Goal: Task Accomplishment & Management: Use online tool/utility

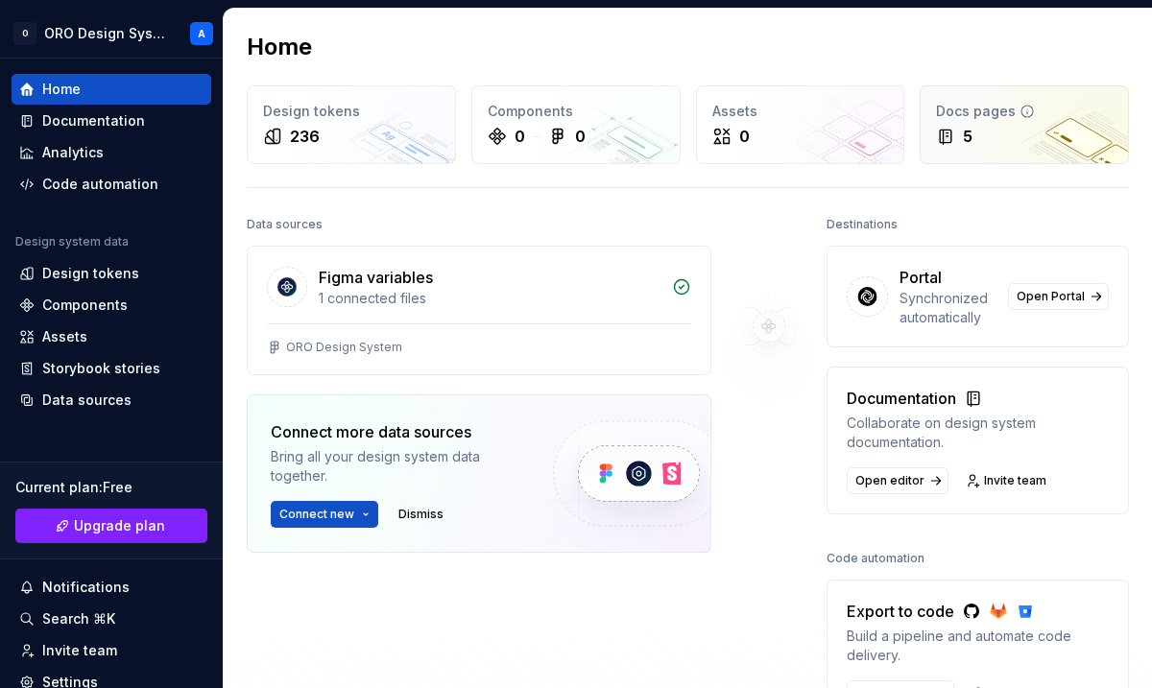
click at [1015, 120] on div "Docs pages" at bounding box center [1024, 111] width 177 height 19
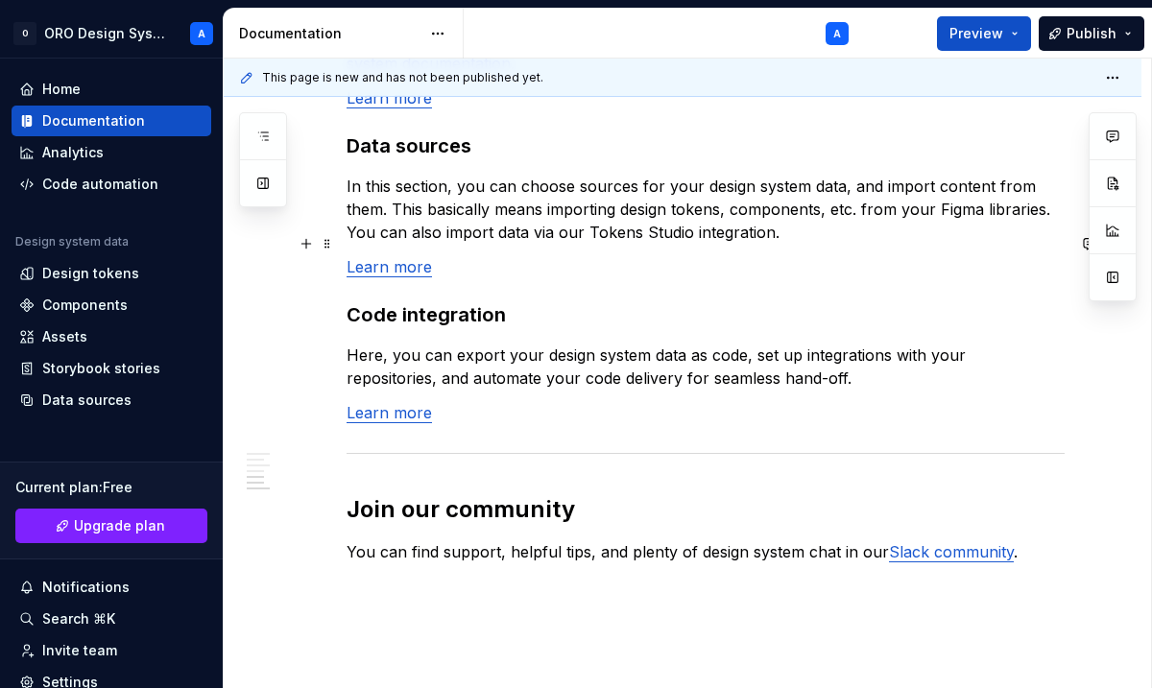
scroll to position [1680, 0]
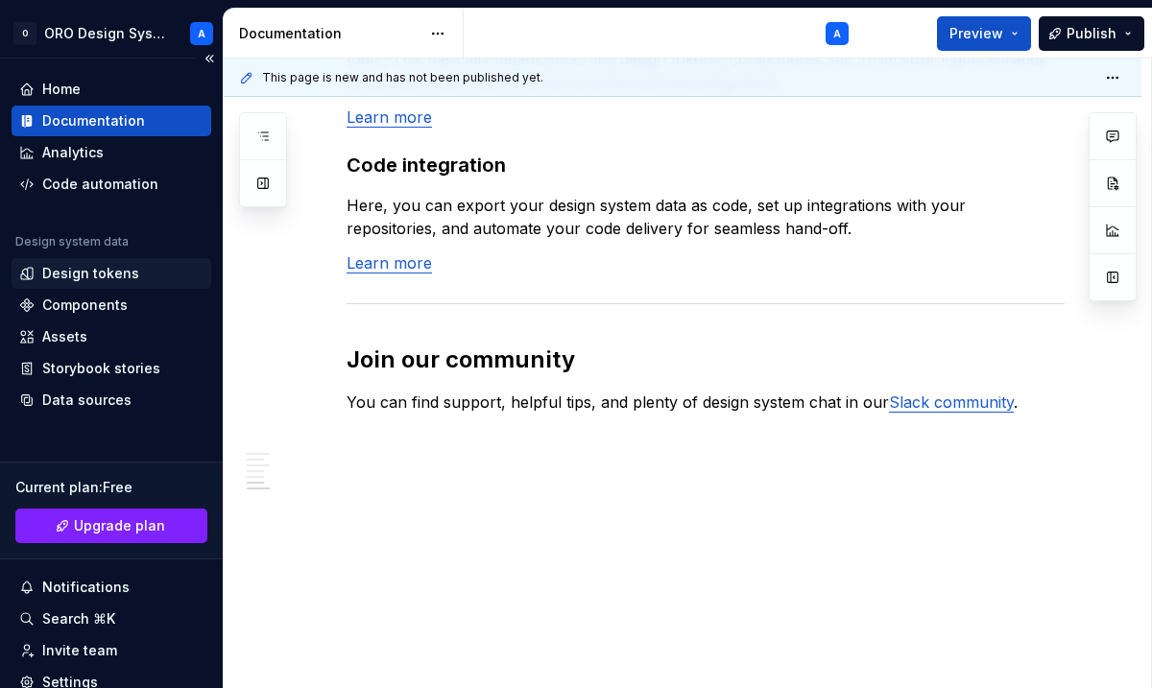
click at [104, 279] on div "Design tokens" at bounding box center [90, 273] width 97 height 19
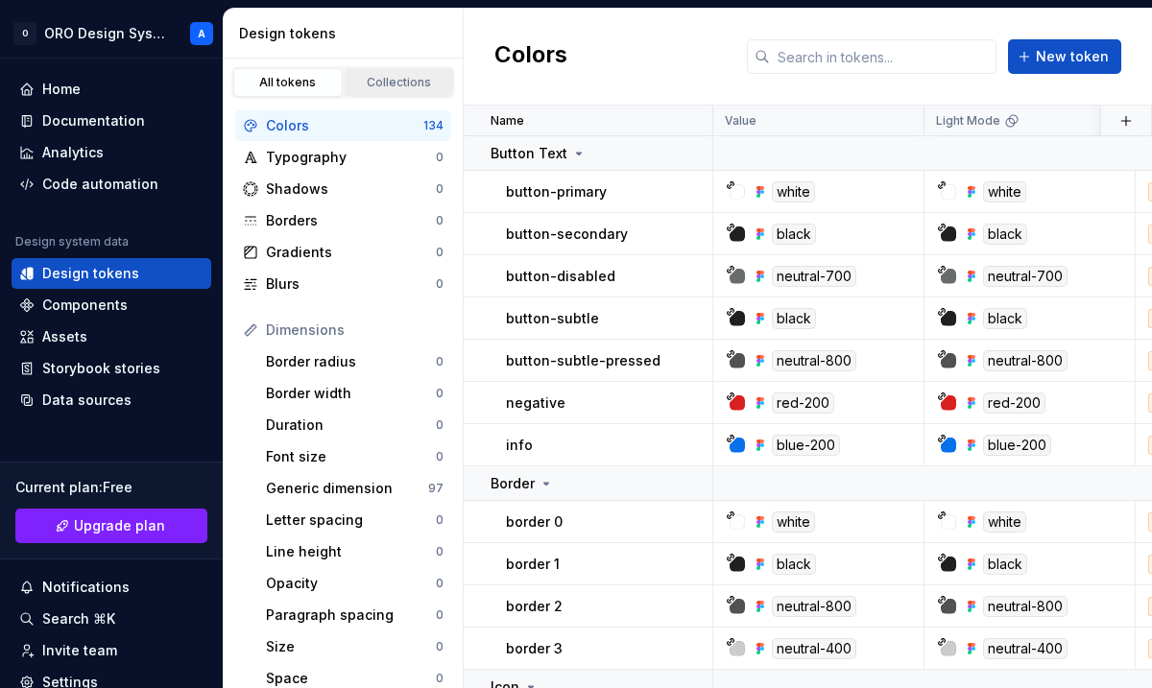
click at [377, 82] on div "Collections" at bounding box center [399, 82] width 96 height 15
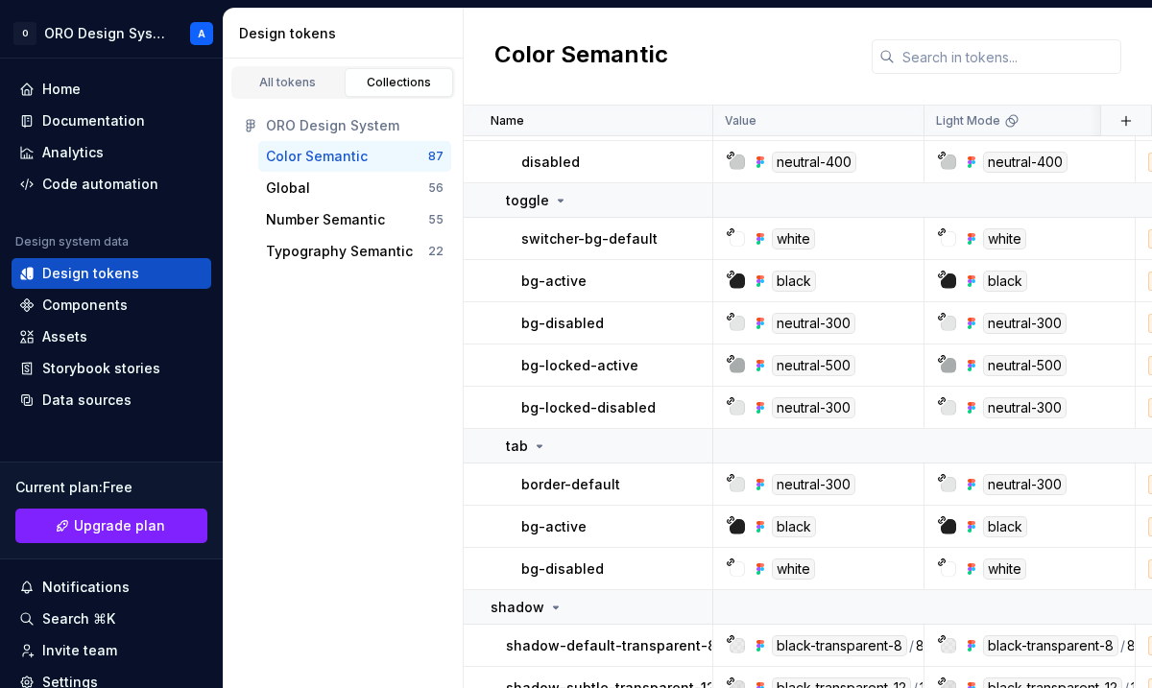
scroll to position [3675, 0]
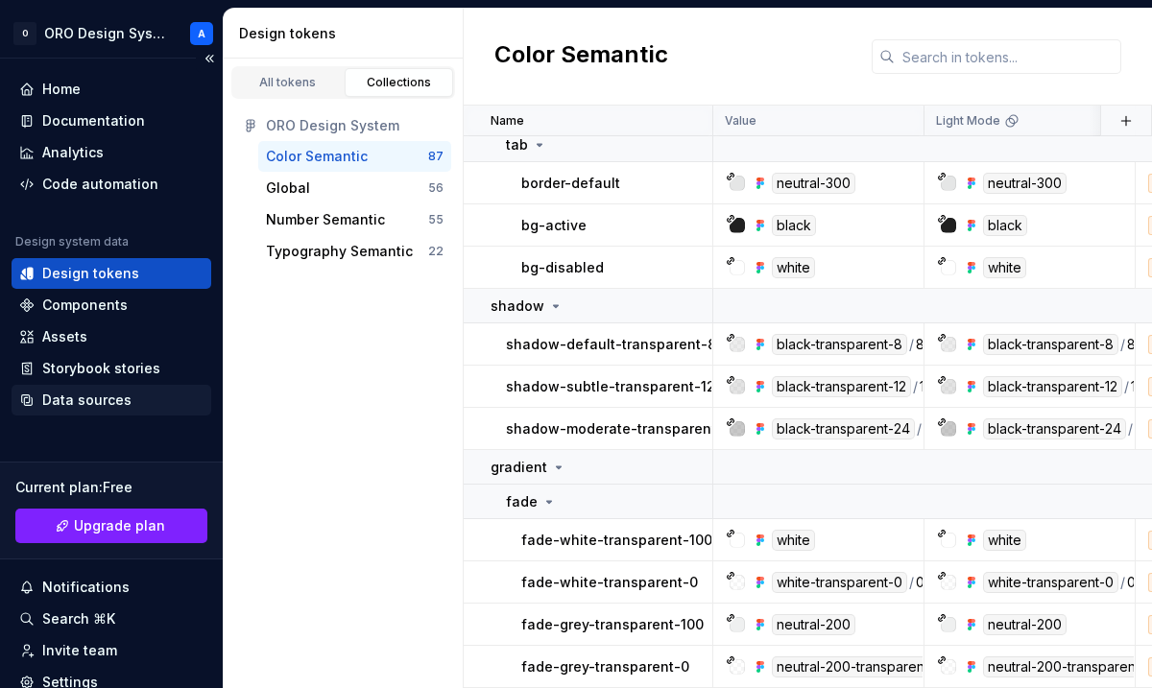
click at [80, 410] on div "Data sources" at bounding box center [112, 400] width 200 height 31
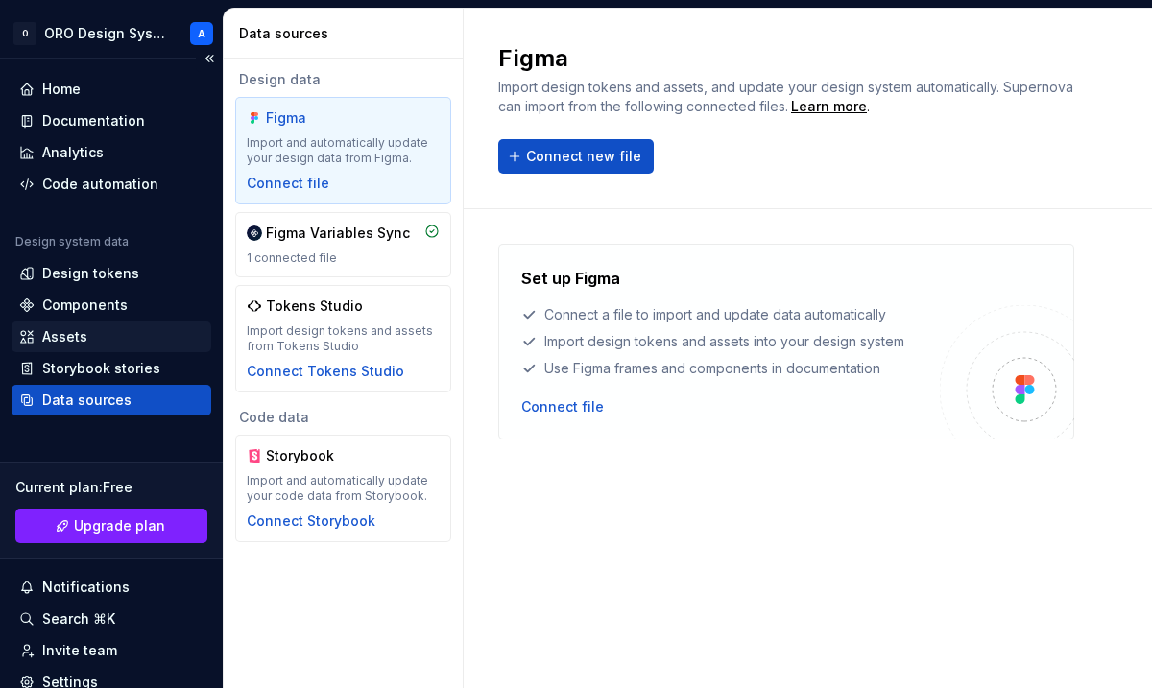
click at [79, 336] on div "Assets" at bounding box center [64, 336] width 45 height 19
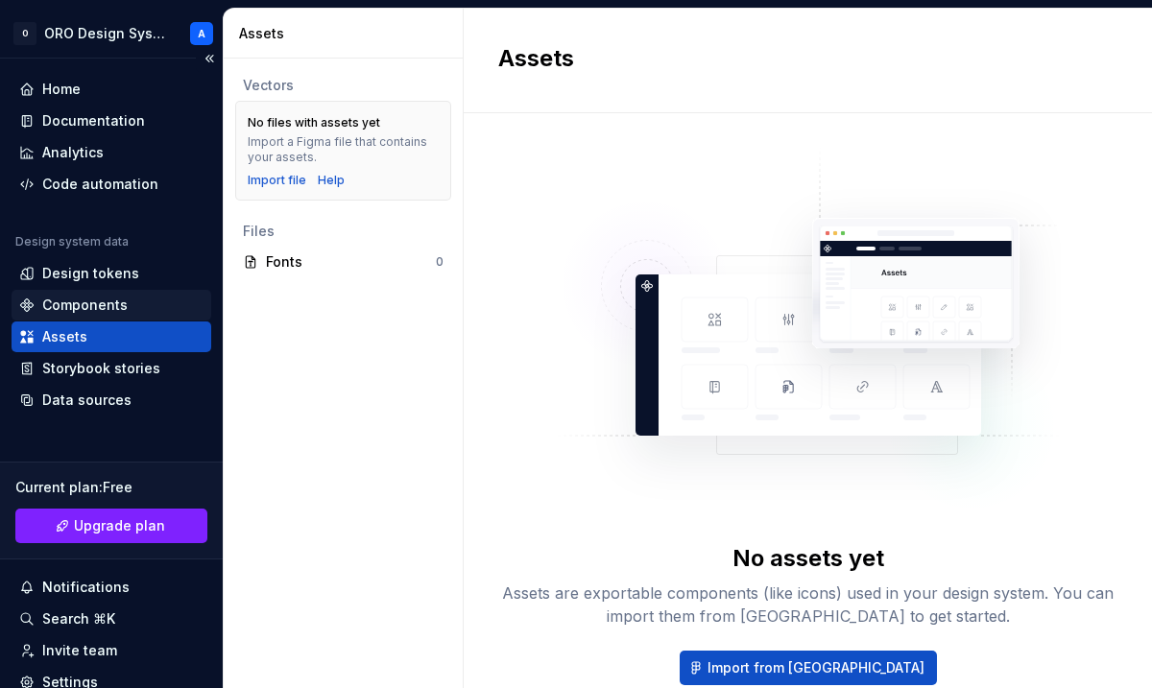
click at [86, 304] on div "Components" at bounding box center [84, 305] width 85 height 19
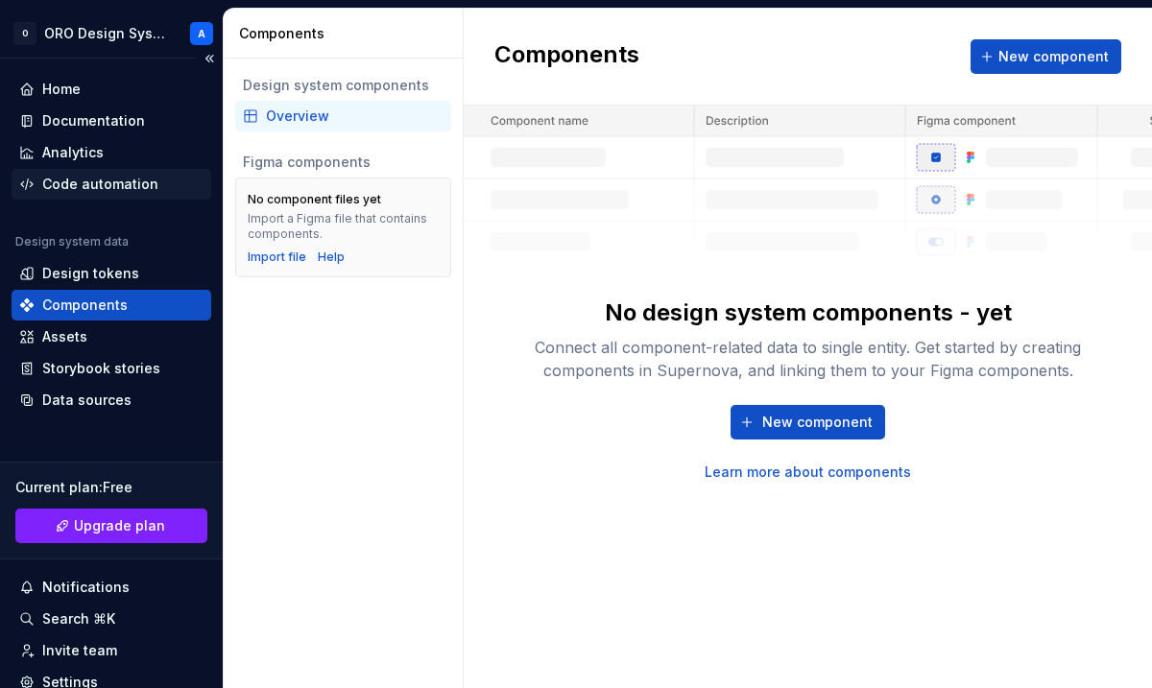
click at [120, 191] on div "Code automation" at bounding box center [100, 184] width 116 height 19
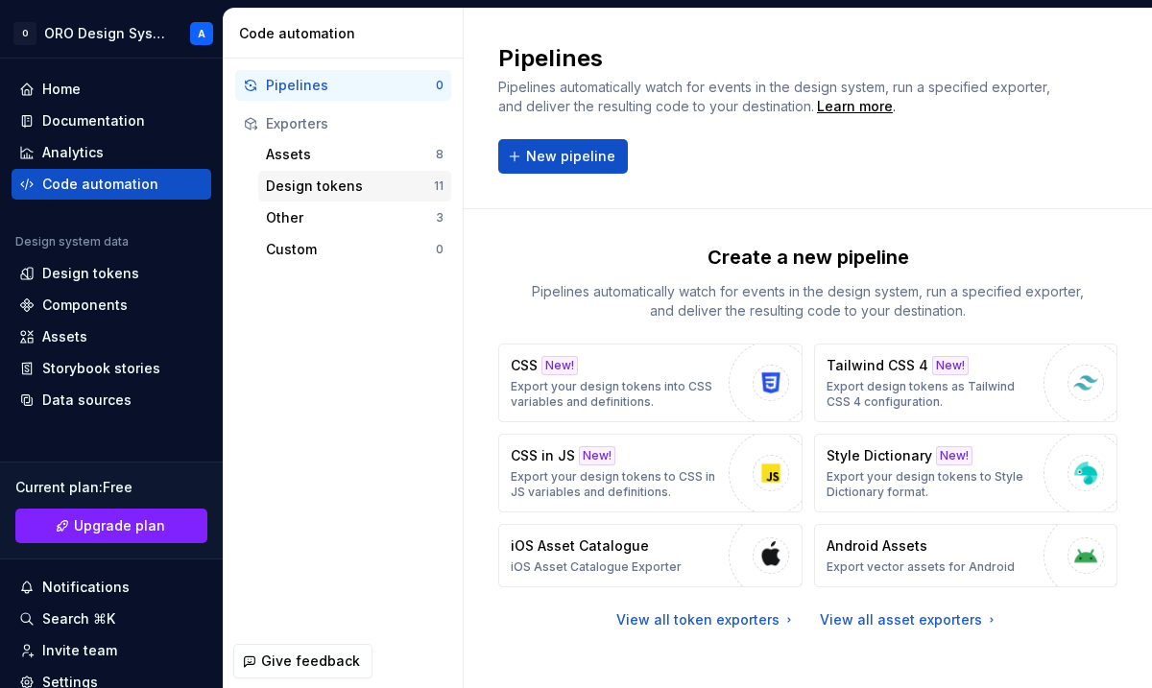
click at [311, 183] on div "Design tokens" at bounding box center [350, 186] width 168 height 19
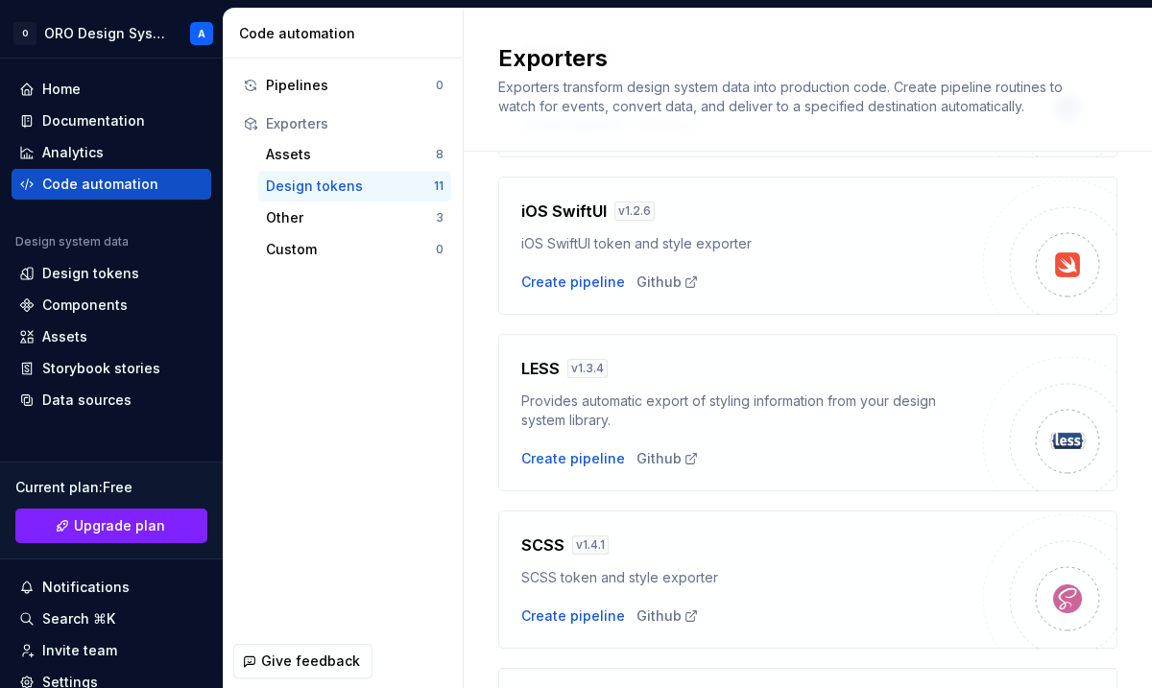
scroll to position [879, 0]
click at [581, 276] on div "Create pipeline" at bounding box center [573, 283] width 104 height 19
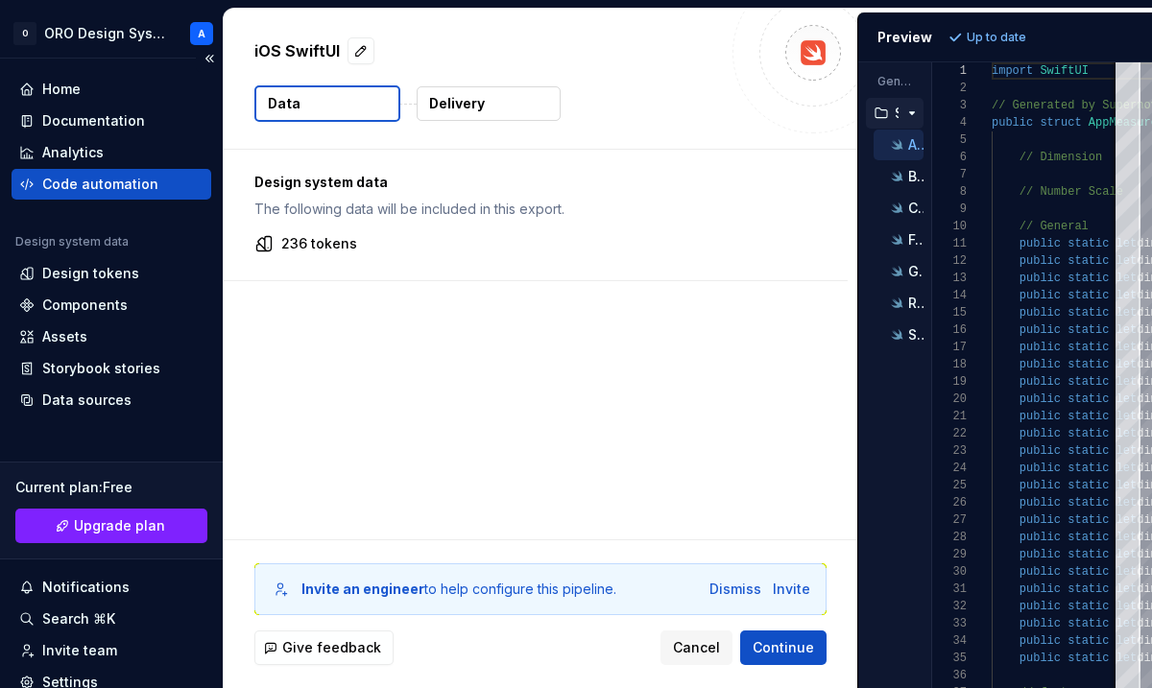
click at [98, 187] on div "Code automation" at bounding box center [100, 184] width 116 height 19
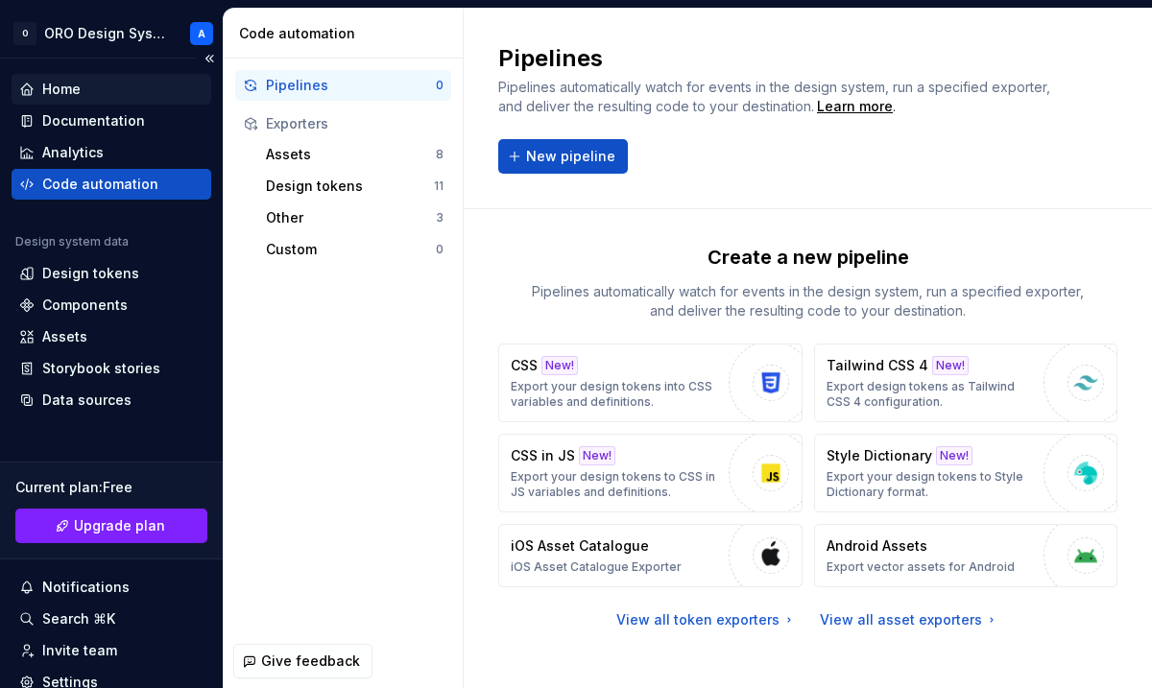
click at [104, 95] on div "Home" at bounding box center [111, 89] width 184 height 19
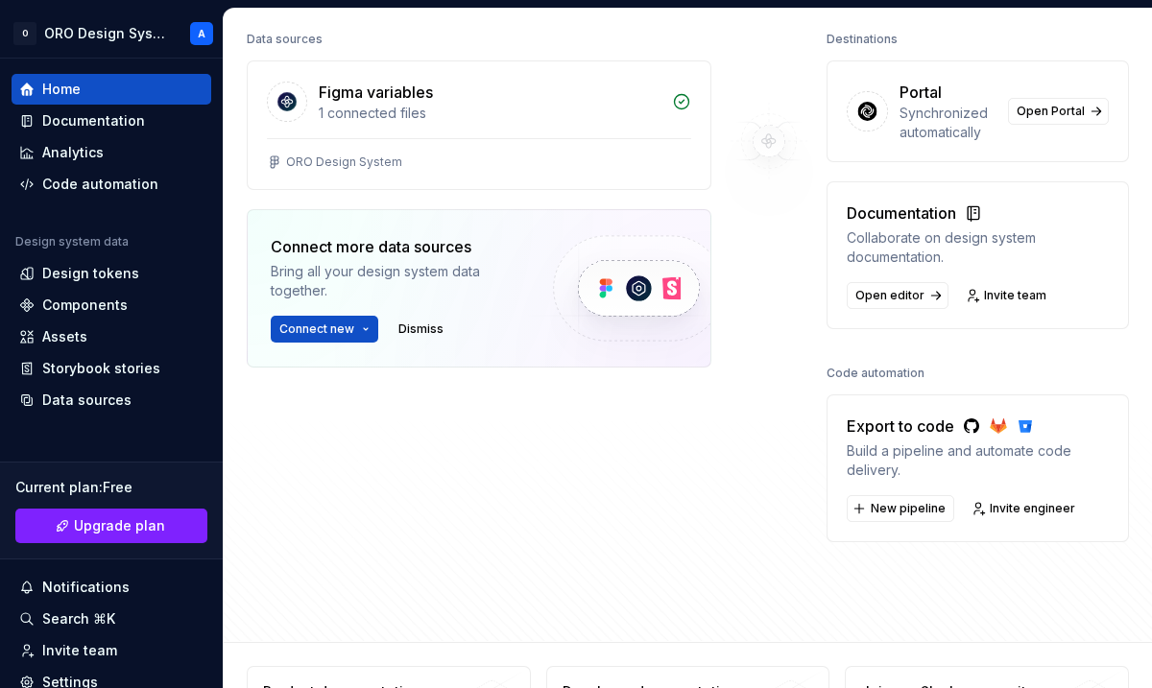
scroll to position [238, 0]
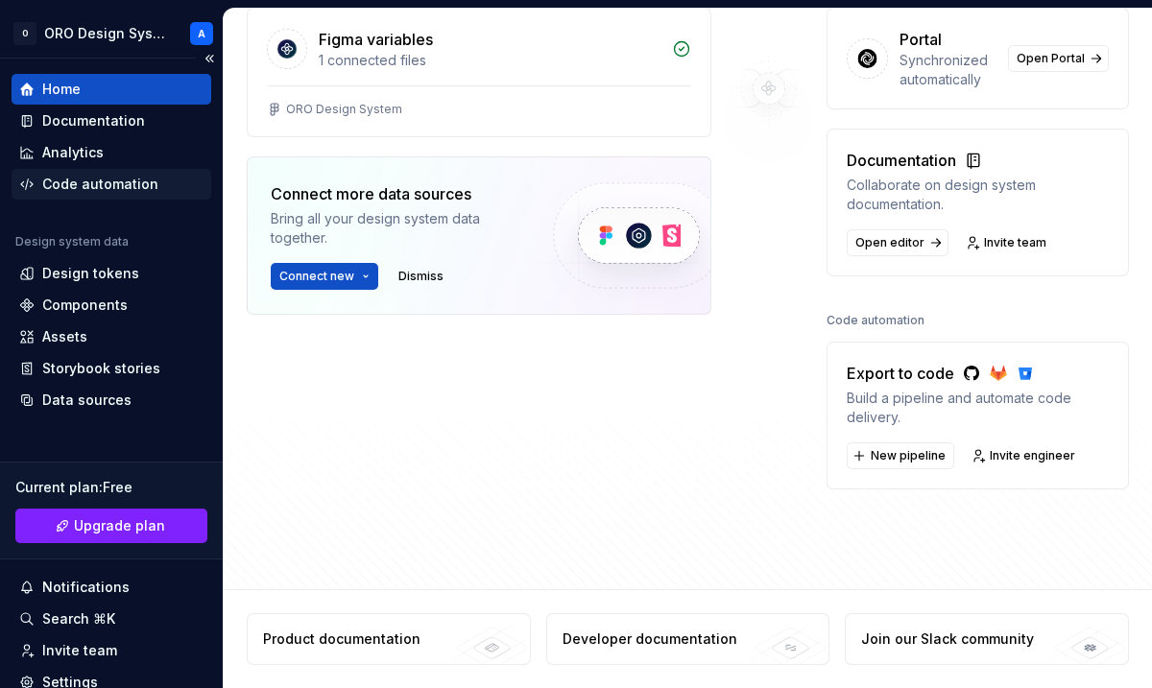
click at [133, 190] on div "Code automation" at bounding box center [100, 184] width 116 height 19
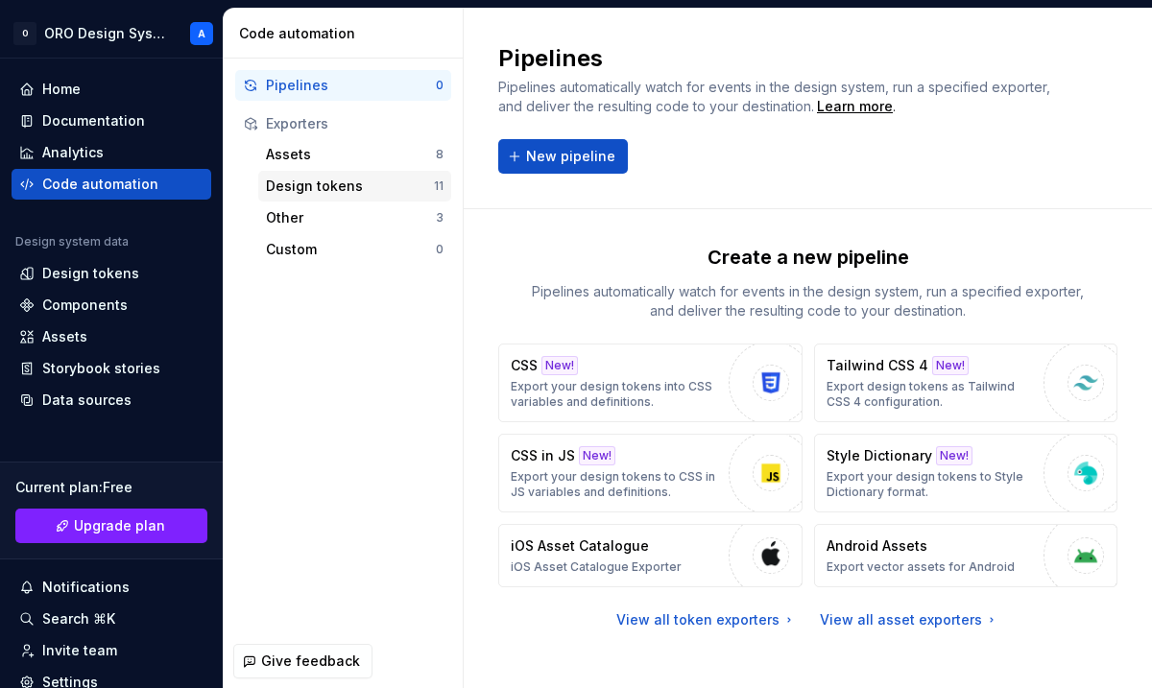
click at [328, 193] on div "Design tokens" at bounding box center [350, 186] width 168 height 19
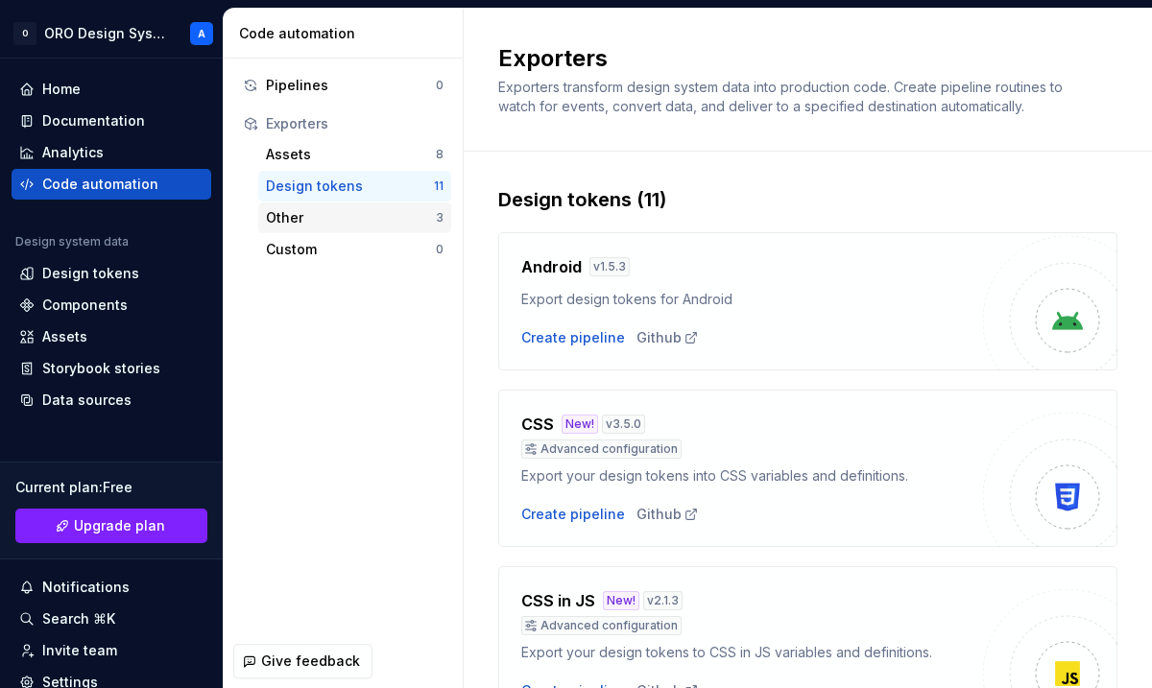
click at [372, 221] on div "Other" at bounding box center [351, 217] width 170 height 19
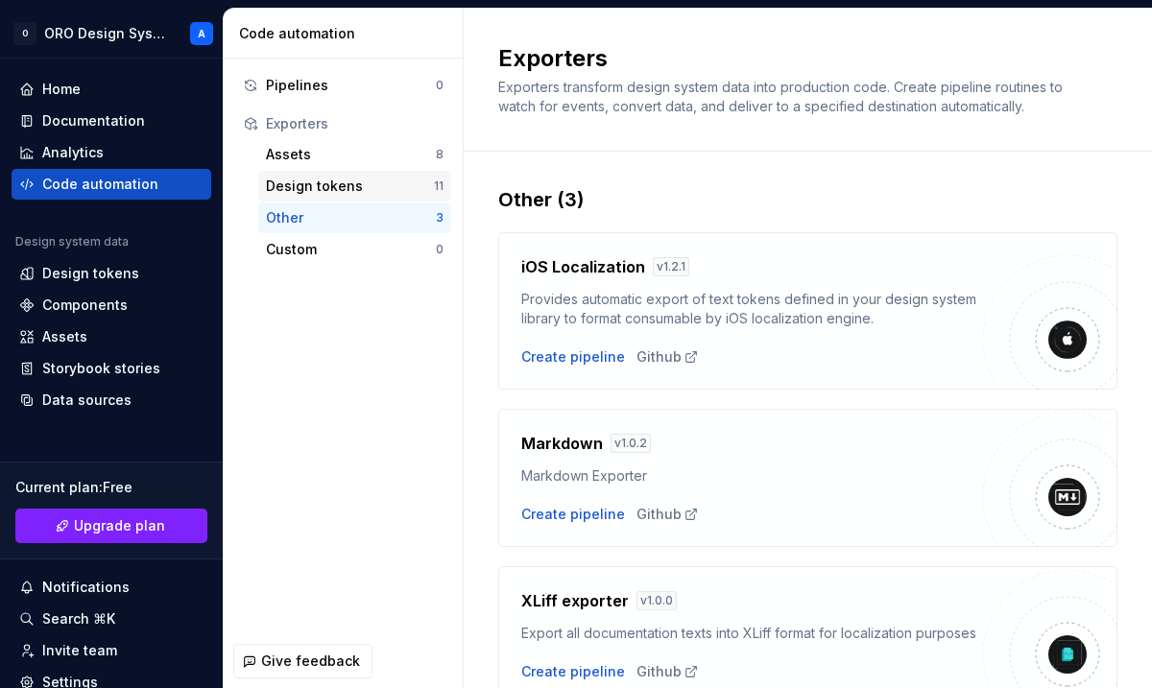
click at [374, 192] on div "Design tokens" at bounding box center [350, 186] width 168 height 19
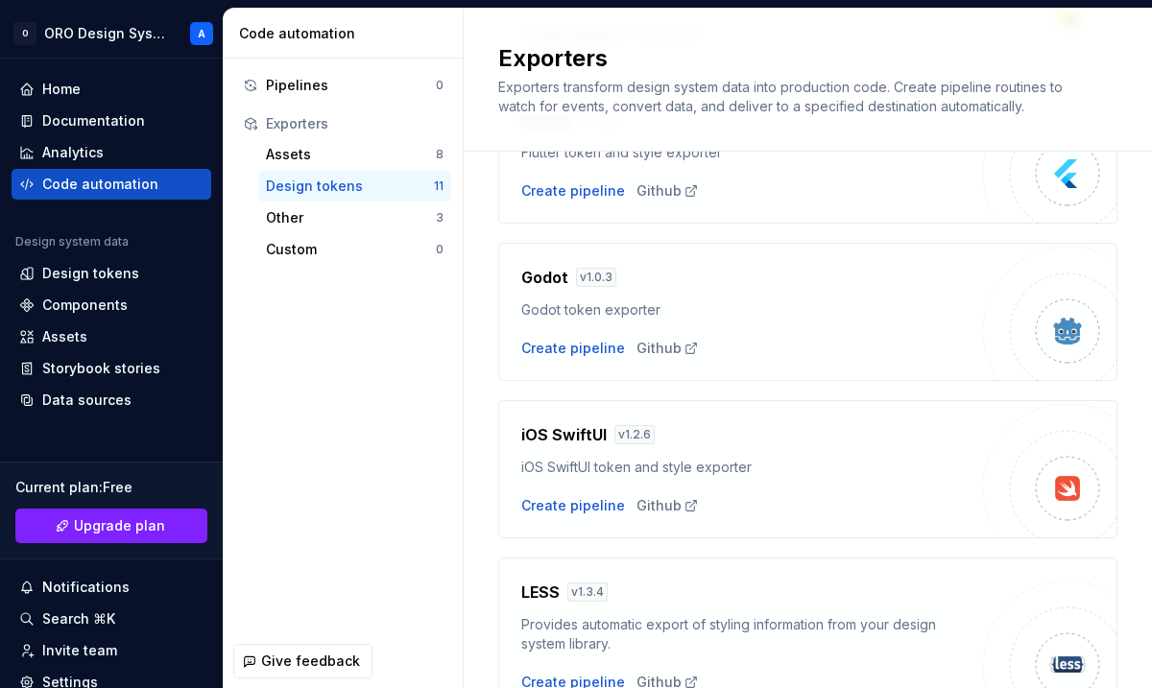
scroll to position [658, 0]
click at [605, 505] on div "Create pipeline" at bounding box center [573, 504] width 104 height 19
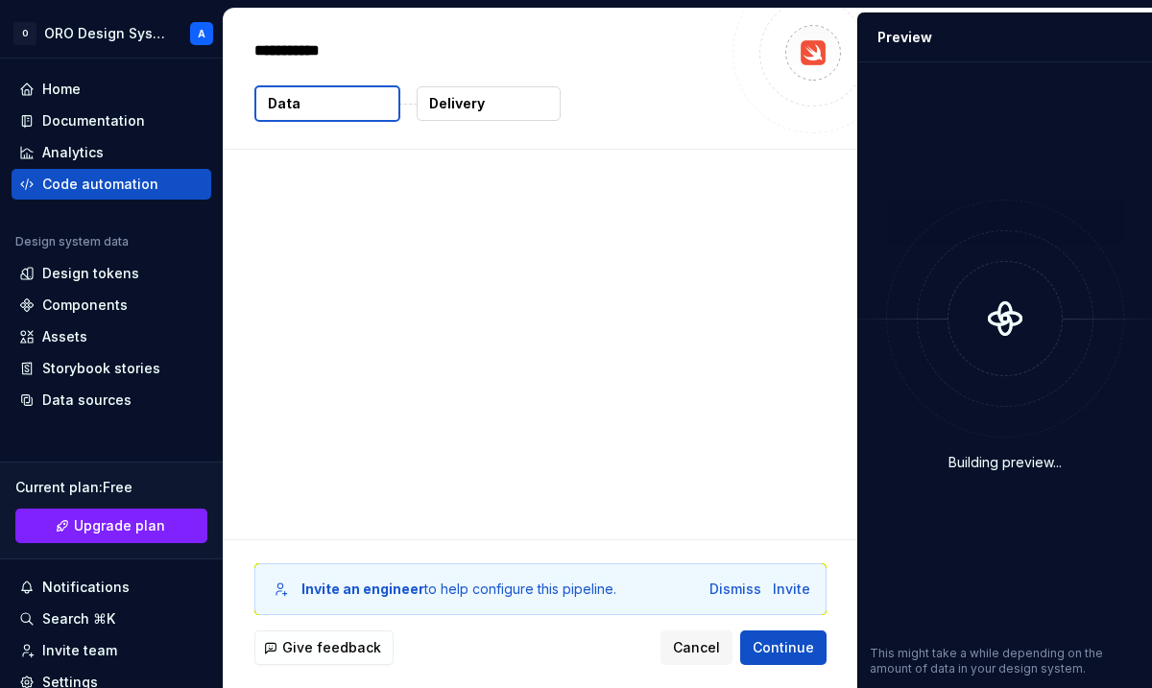
type textarea "*"
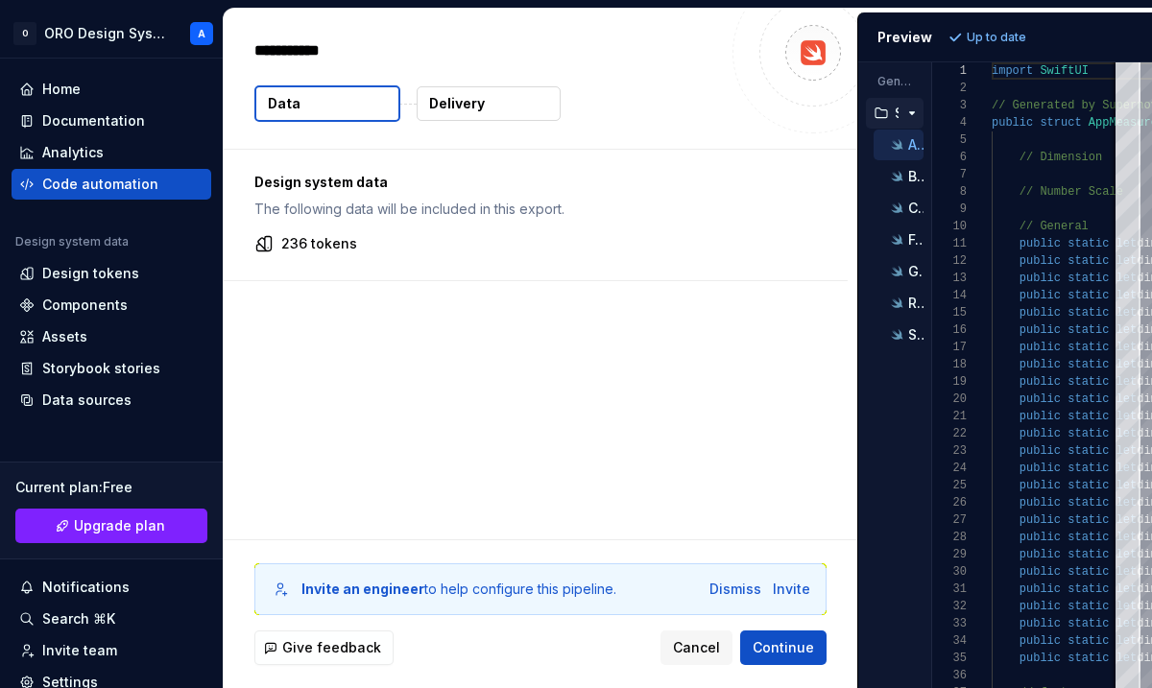
click at [503, 115] on button "Delivery" at bounding box center [489, 103] width 144 height 35
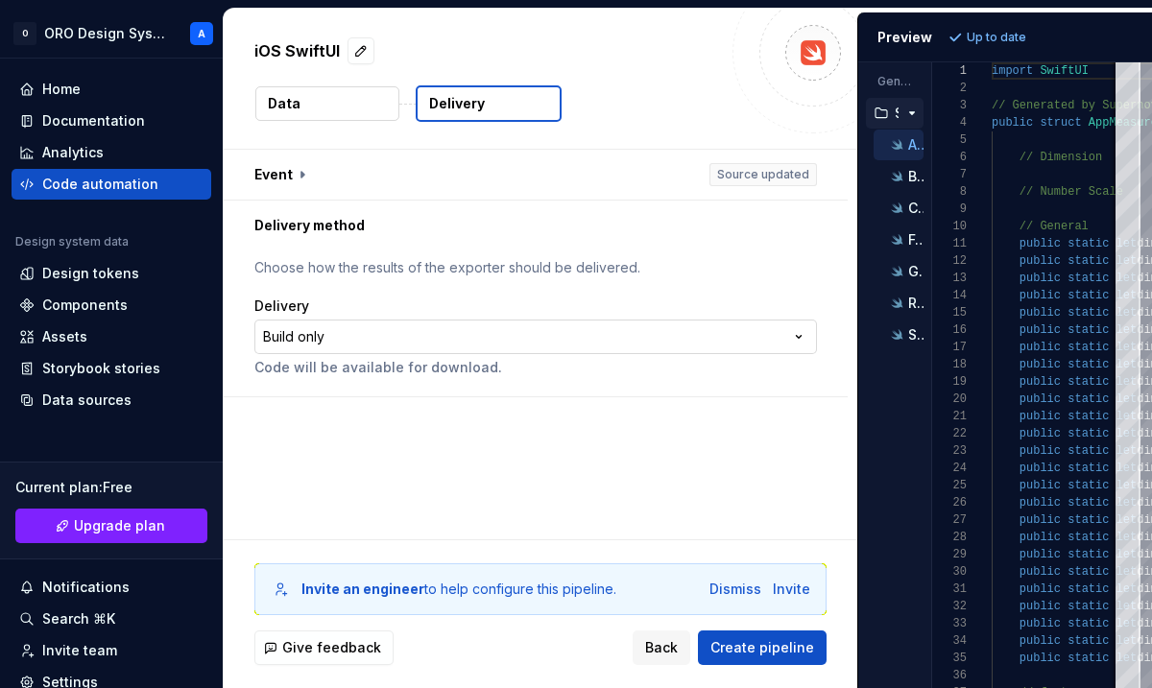
click at [479, 333] on html "**********" at bounding box center [576, 344] width 1152 height 688
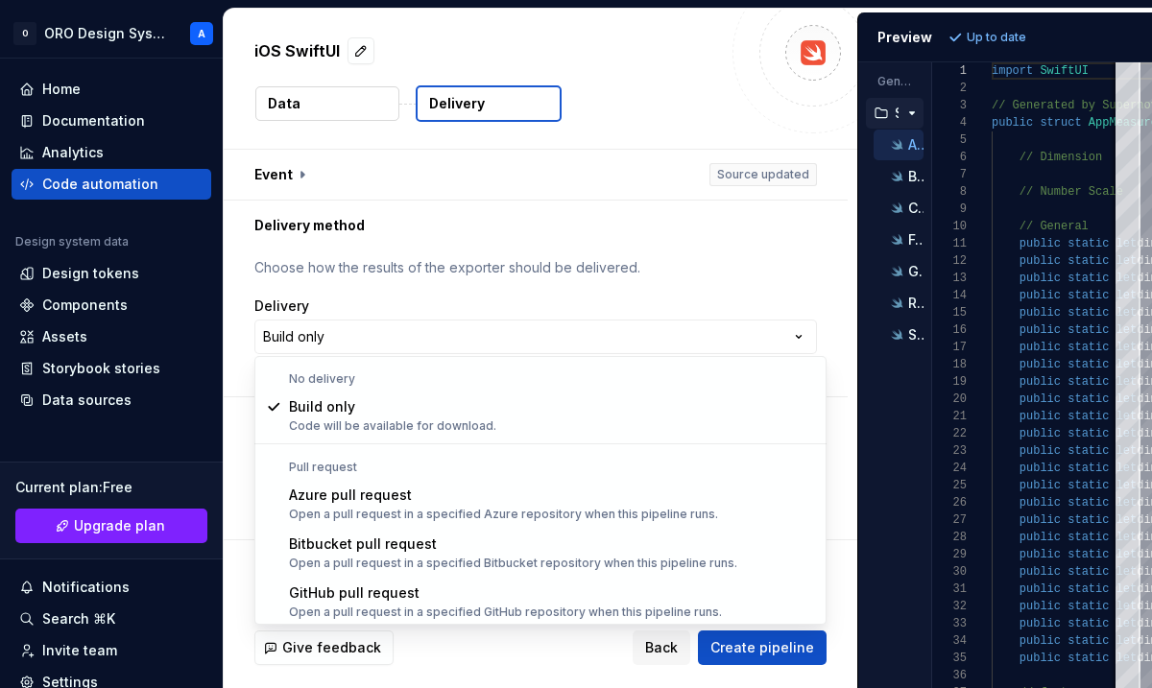
select select "*********"
